Goal: Information Seeking & Learning: Learn about a topic

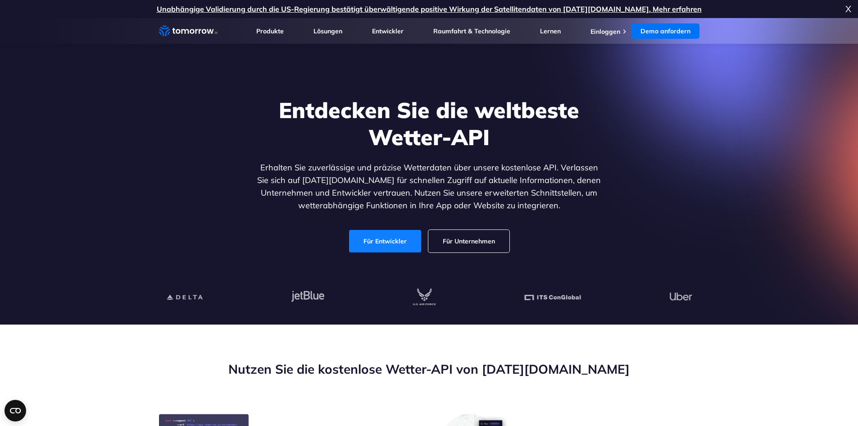
click at [387, 242] on font "Für Entwickler" at bounding box center [385, 241] width 43 height 8
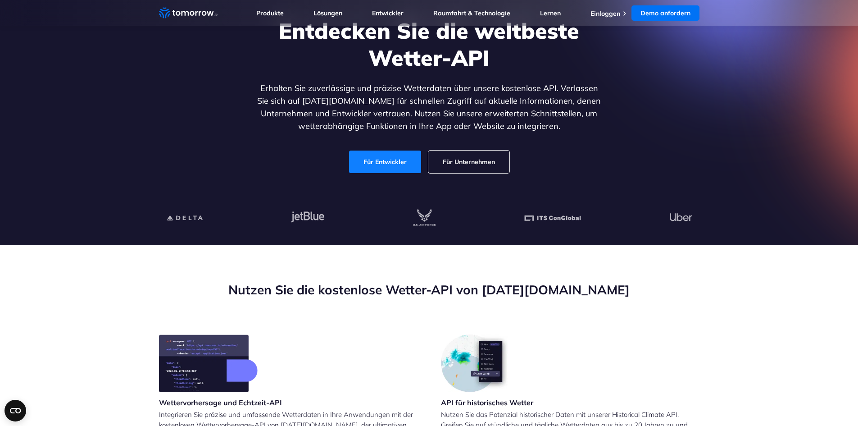
scroll to position [135, 0]
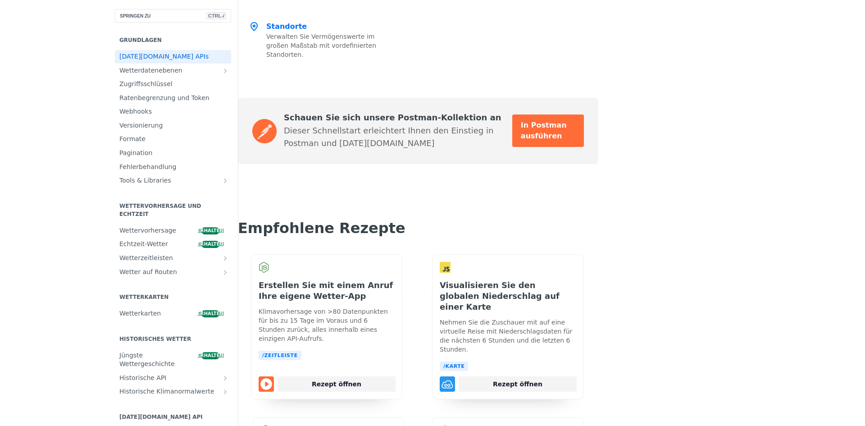
scroll to position [2105, 0]
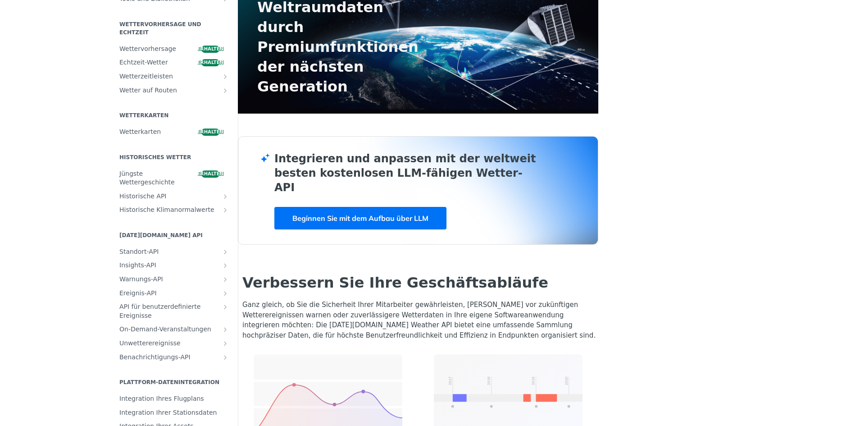
scroll to position [0, 0]
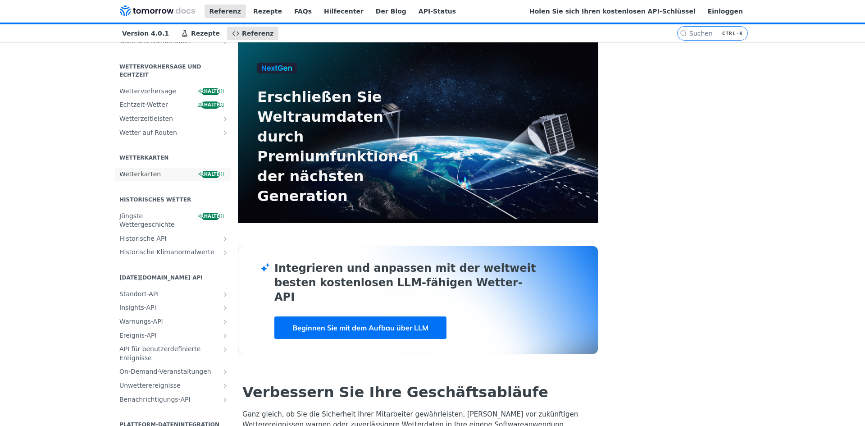
click at [119, 172] on font "Wetterkarten" at bounding box center [139, 173] width 41 height 7
